Goal: Information Seeking & Learning: Learn about a topic

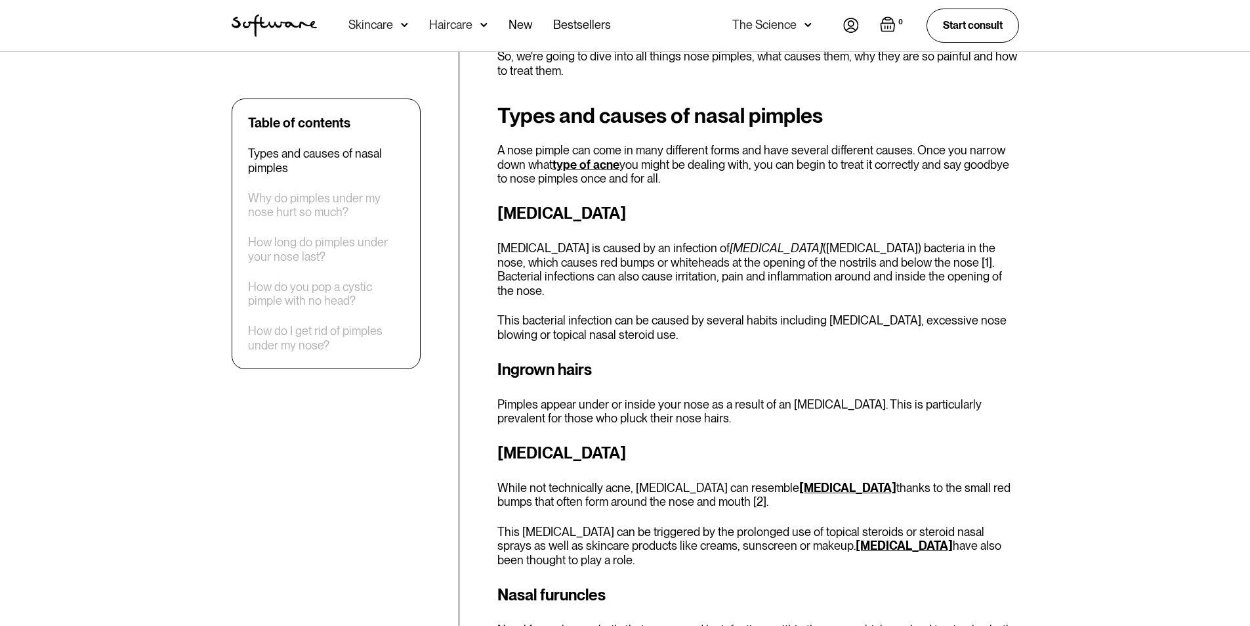
scroll to position [525, 0]
drag, startPoint x: 599, startPoint y: 259, endPoint x: 843, endPoint y: 262, distance: 244.9
click at [843, 262] on p "[MEDICAL_DATA] is caused by an infection of [MEDICAL_DATA] ([MEDICAL_DATA]) bac…" at bounding box center [759, 270] width 522 height 56
click at [1010, 263] on p "[MEDICAL_DATA] is caused by an infection of [MEDICAL_DATA] ([MEDICAL_DATA]) bac…" at bounding box center [759, 270] width 522 height 56
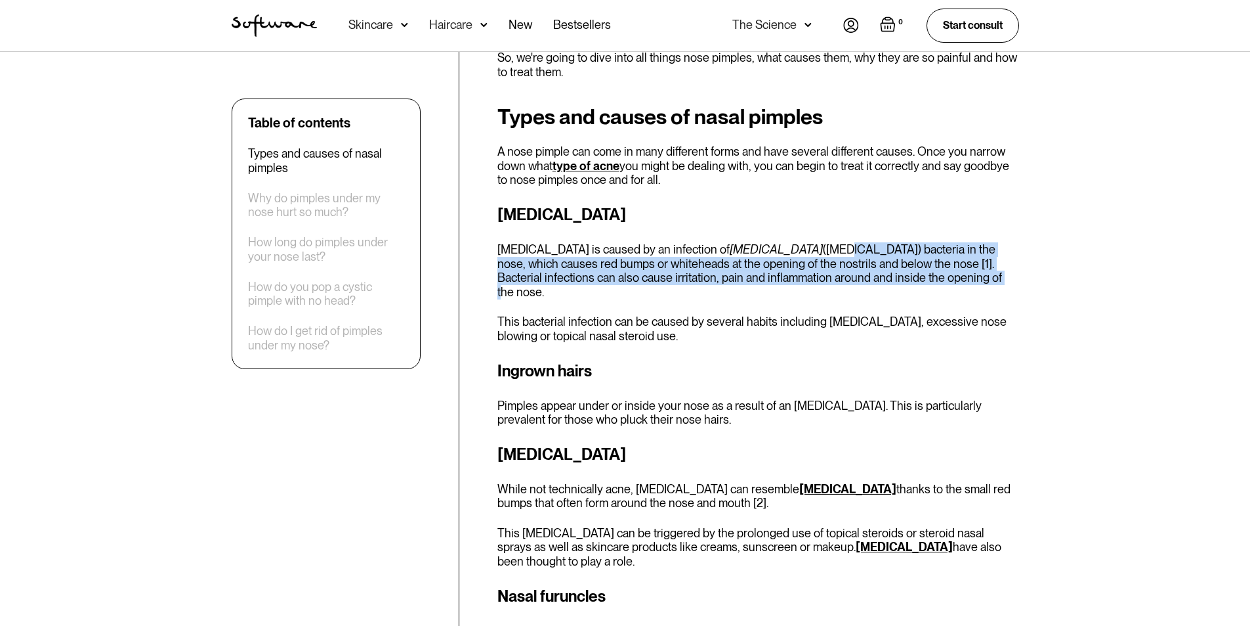
drag, startPoint x: 829, startPoint y: 249, endPoint x: 1003, endPoint y: 273, distance: 175.5
click at [1003, 273] on p "[MEDICAL_DATA] is caused by an infection of [MEDICAL_DATA] ([MEDICAL_DATA]) bac…" at bounding box center [759, 270] width 522 height 56
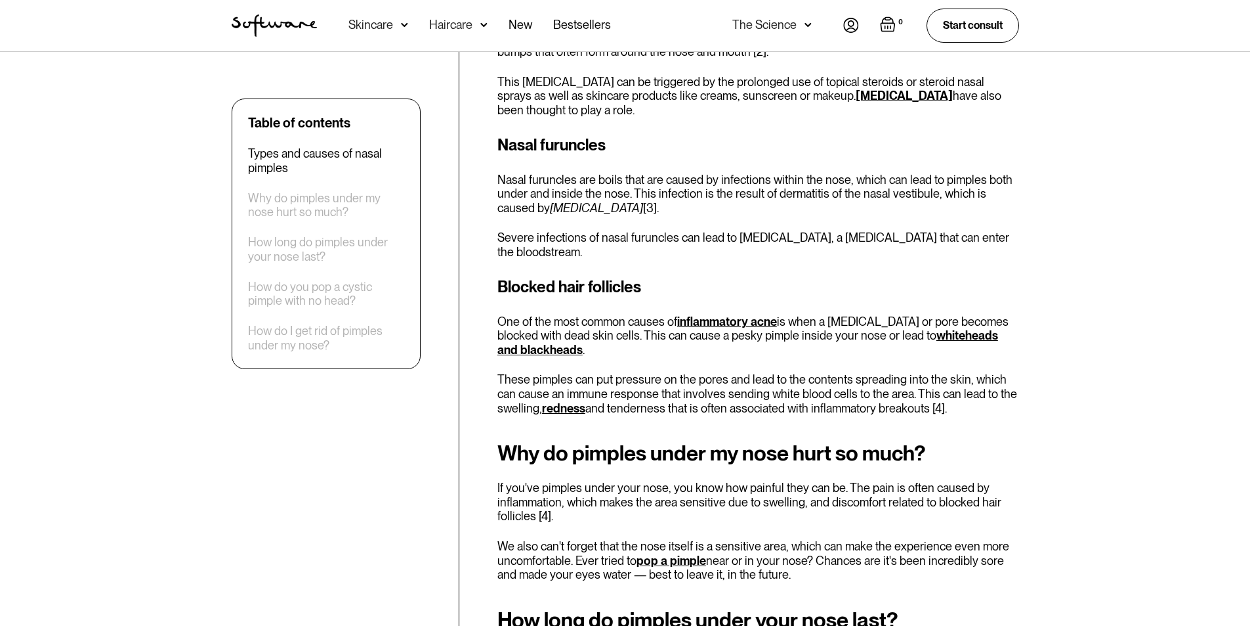
scroll to position [919, 0]
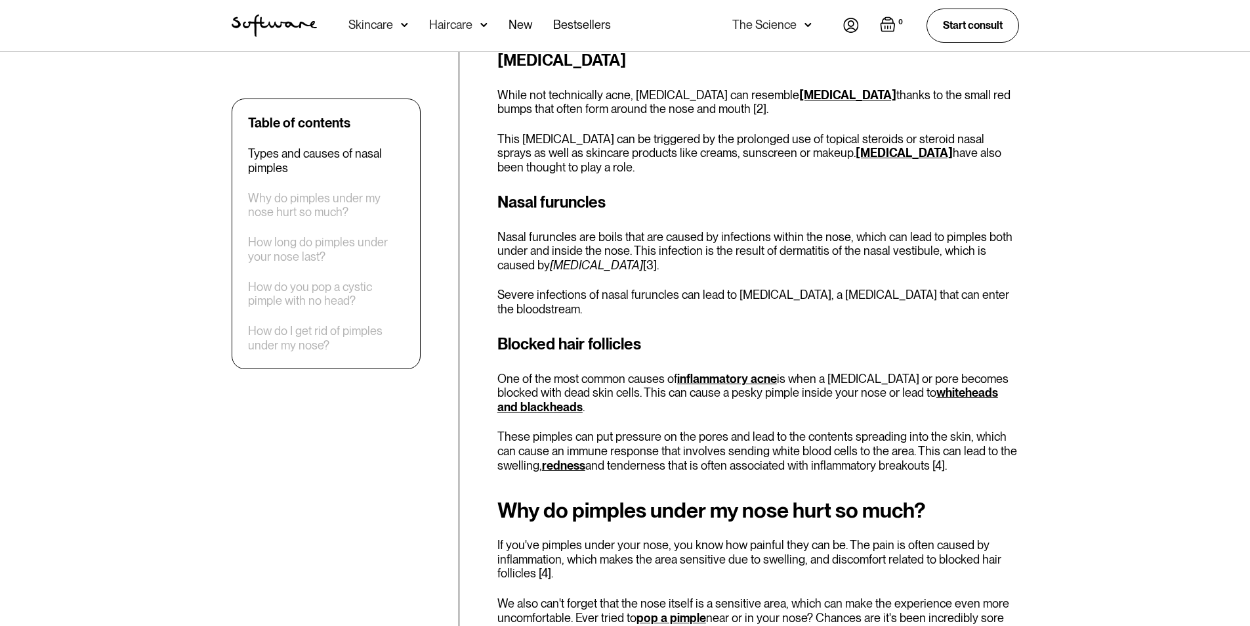
click at [561, 243] on p "Nasal furuncles are boils that are caused by infections within the nose, which …" at bounding box center [759, 251] width 522 height 43
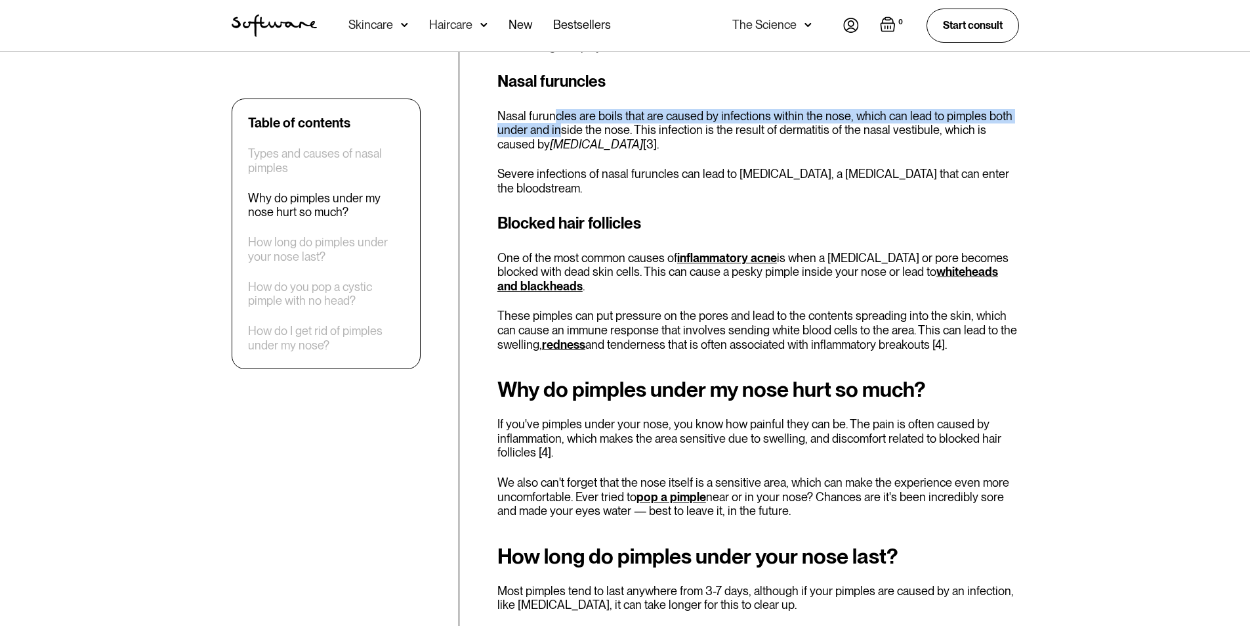
scroll to position [1247, 0]
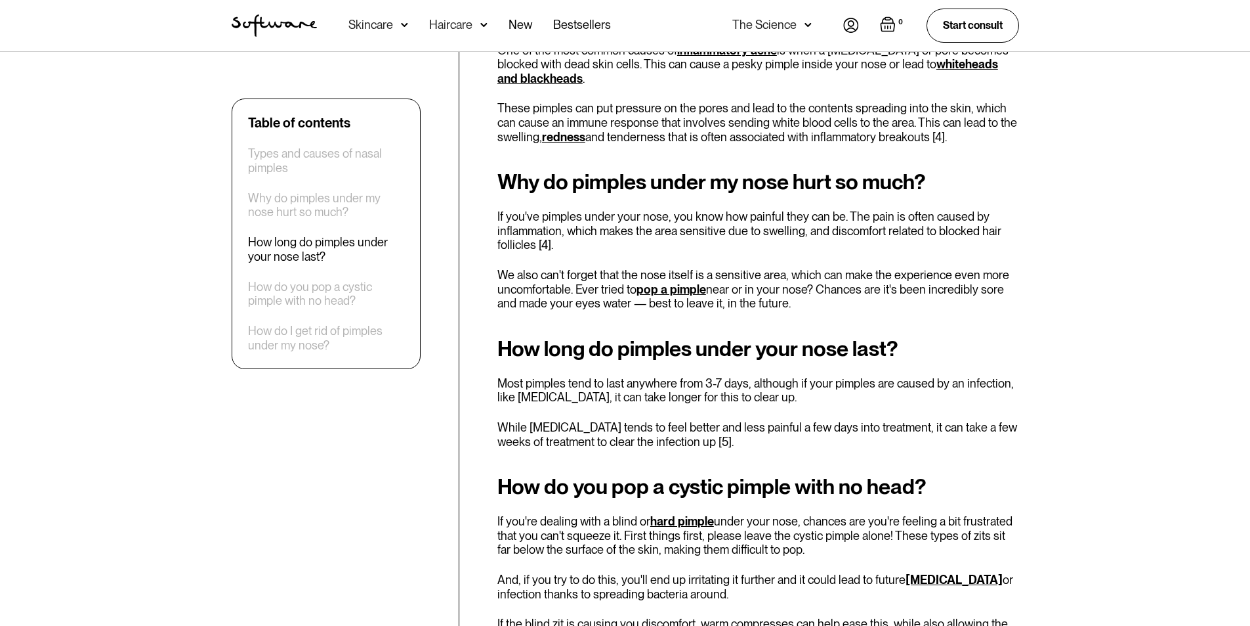
click at [604, 282] on p "We also can't forget that the nose itself is a sensitive area, which can make t…" at bounding box center [759, 289] width 522 height 43
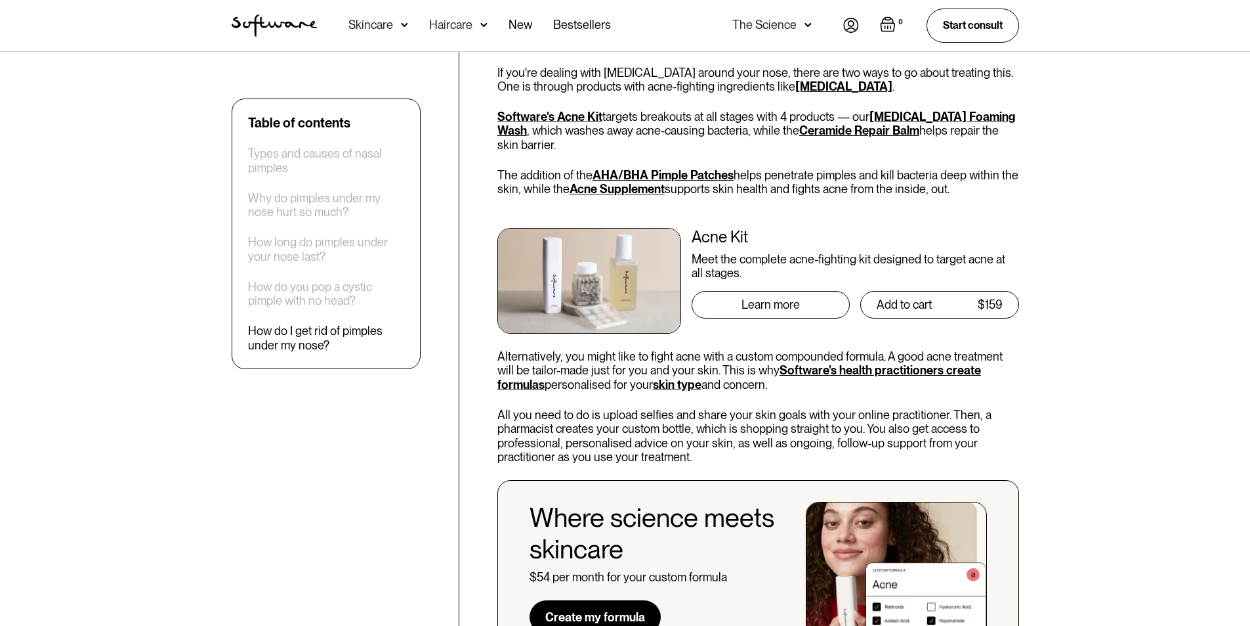
scroll to position [1969, 0]
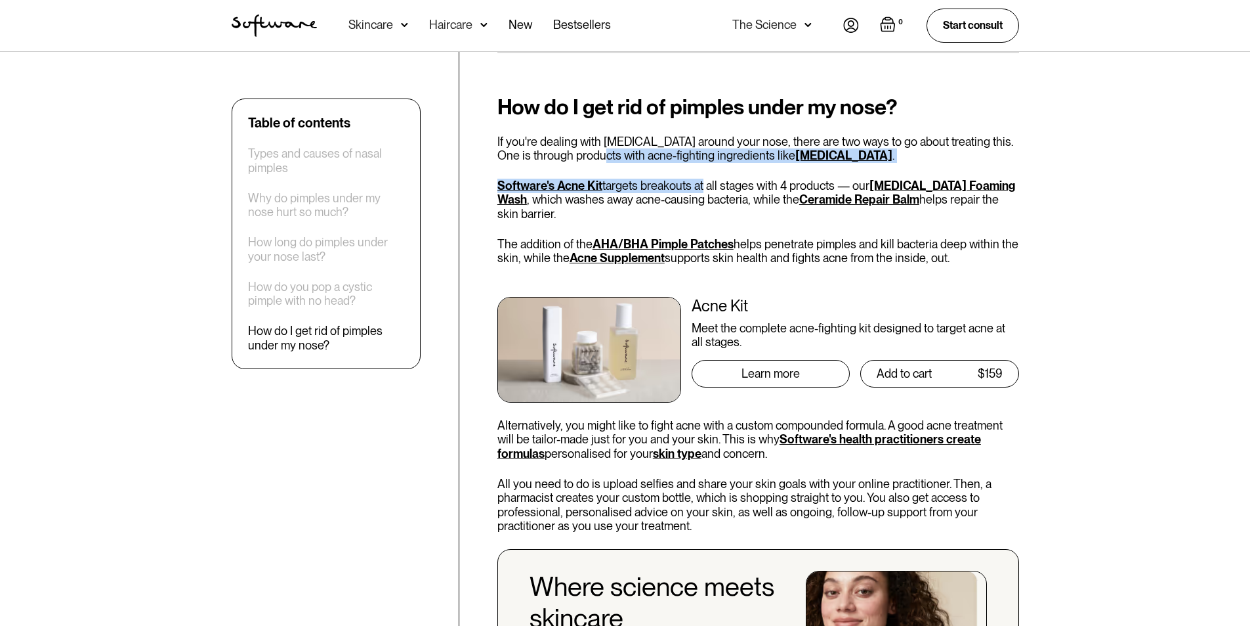
drag, startPoint x: 574, startPoint y: 121, endPoint x: 702, endPoint y: 145, distance: 130.8
click at [702, 145] on div "How do I get rid of pimples under my nose? If you're dealing with [MEDICAL_DATA…" at bounding box center [759, 479] width 522 height 769
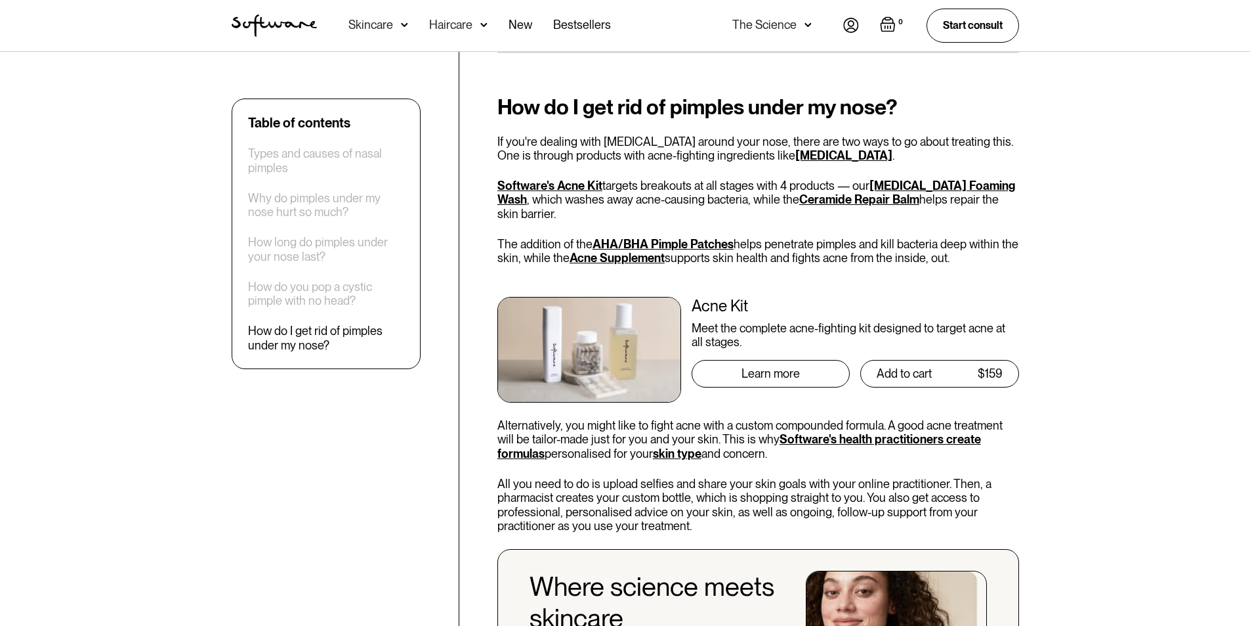
click at [607, 135] on p "If you're dealing with [MEDICAL_DATA] around your nose, there are two ways to g…" at bounding box center [759, 149] width 522 height 28
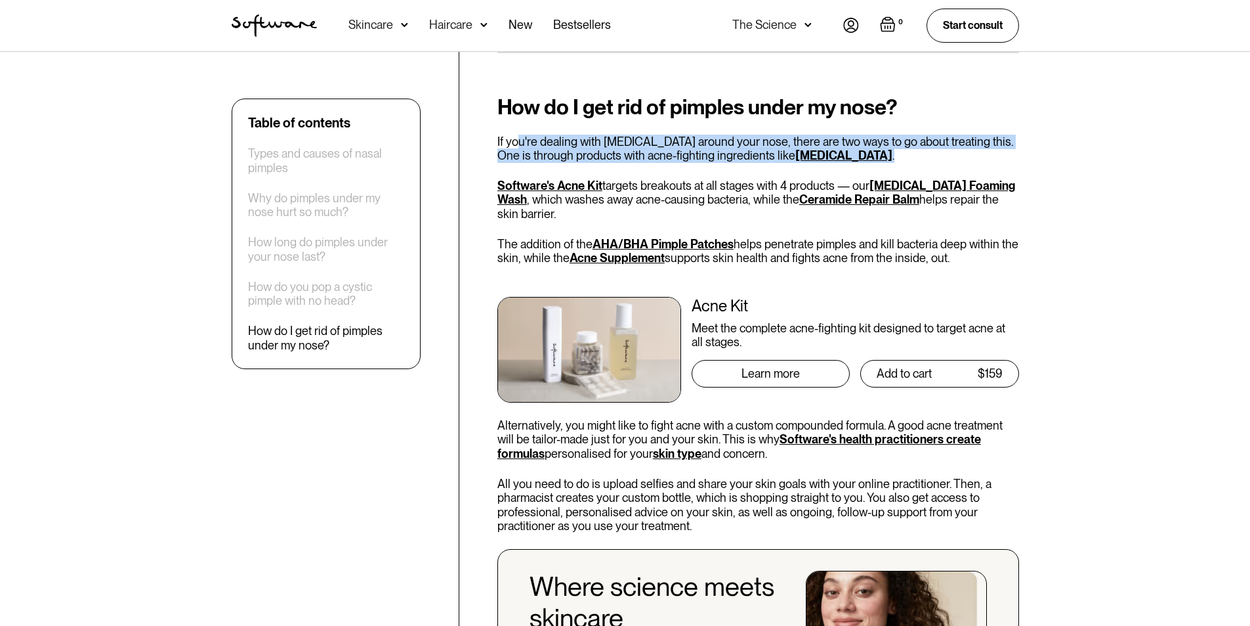
drag, startPoint x: 701, startPoint y: 117, endPoint x: 899, endPoint y: 123, distance: 198.3
click at [899, 135] on p "If you're dealing with [MEDICAL_DATA] around your nose, there are two ways to g…" at bounding box center [759, 149] width 522 height 28
click at [942, 135] on p "If you're dealing with [MEDICAL_DATA] around your nose, there are two ways to g…" at bounding box center [759, 149] width 522 height 28
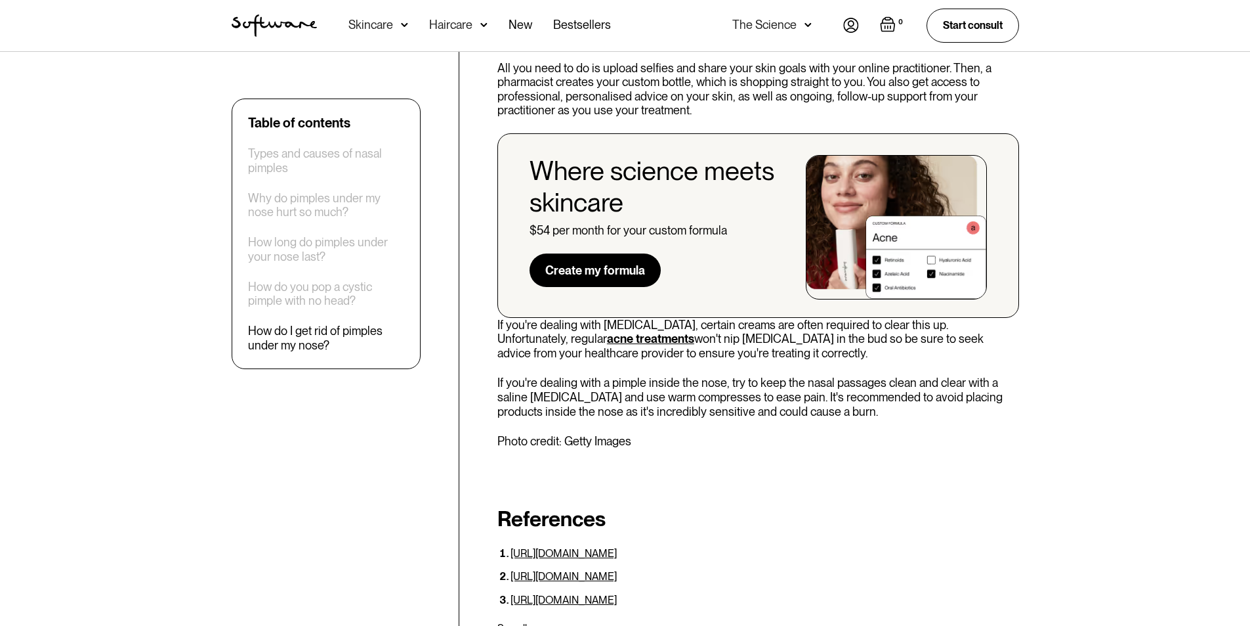
scroll to position [2691, 0]
